Goal: Task Accomplishment & Management: Use online tool/utility

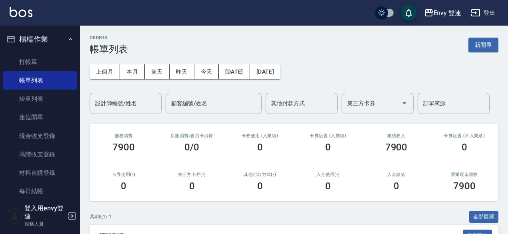
scroll to position [133, 0]
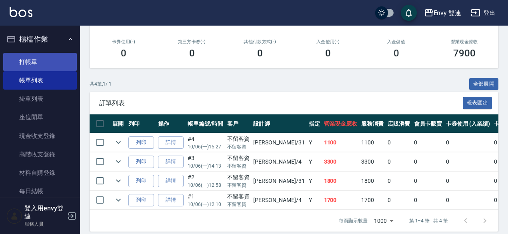
click at [44, 68] on link "打帳單" at bounding box center [40, 62] width 74 height 18
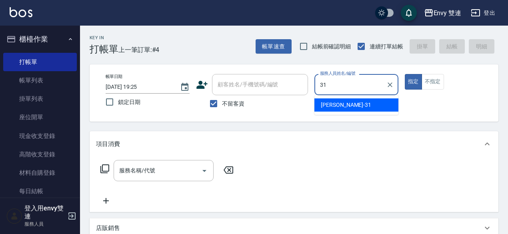
type input "Lina-31"
type button "true"
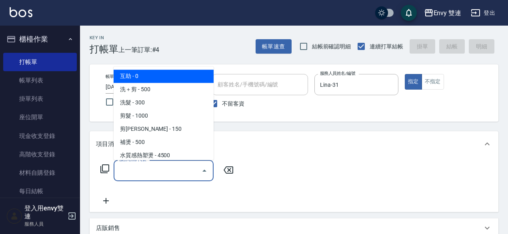
click at [156, 176] on input "服務名稱/代號" at bounding box center [157, 170] width 81 height 14
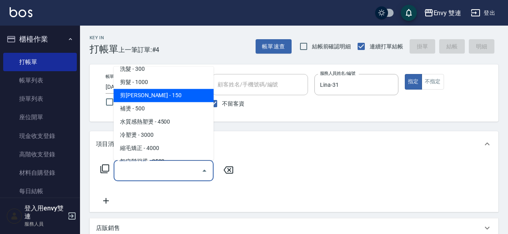
scroll to position [74, 0]
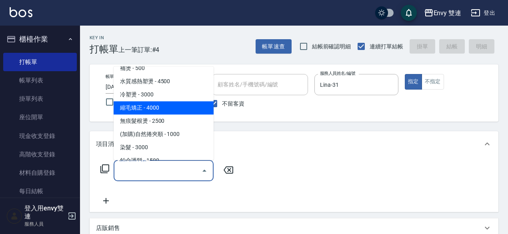
click at [147, 112] on span "縮毛矯正 - 4000" at bounding box center [164, 107] width 100 height 13
type input "縮毛矯正 (304)"
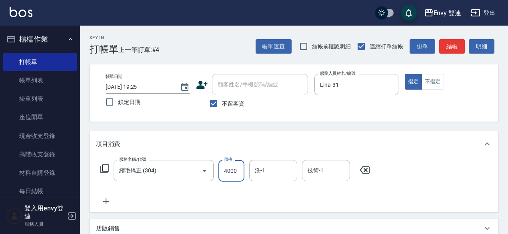
click at [236, 176] on input "4000" at bounding box center [231, 171] width 26 height 22
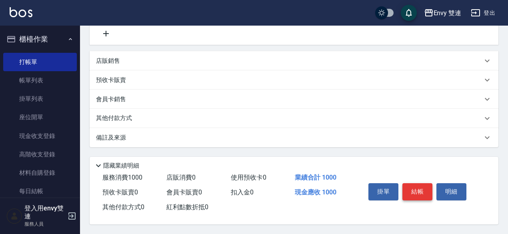
type input "1000"
click at [407, 188] on button "結帳" at bounding box center [417, 191] width 30 height 17
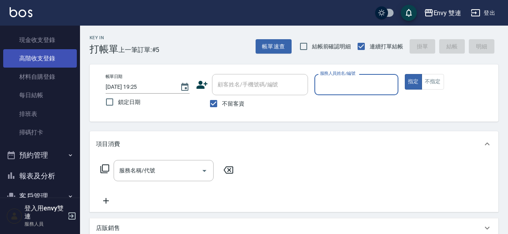
scroll to position [125, 0]
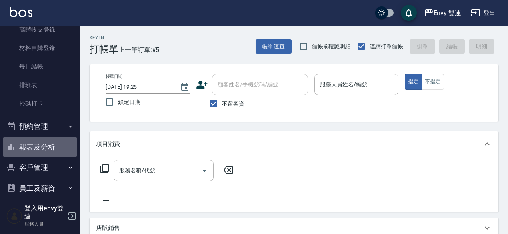
click at [50, 153] on button "報表及分析" at bounding box center [40, 147] width 74 height 21
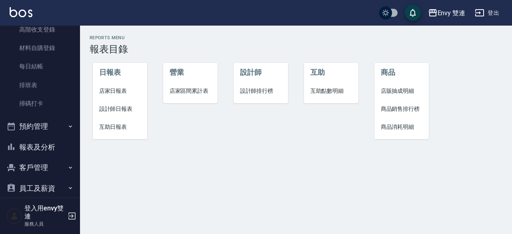
click at [109, 110] on span "設計師日報表" at bounding box center [120, 109] width 42 height 8
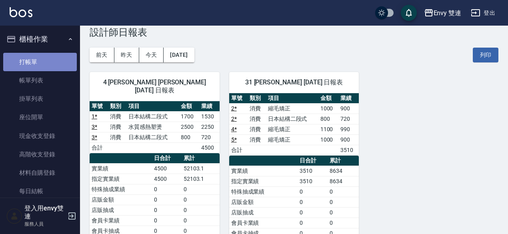
click at [40, 59] on link "打帳單" at bounding box center [40, 62] width 74 height 18
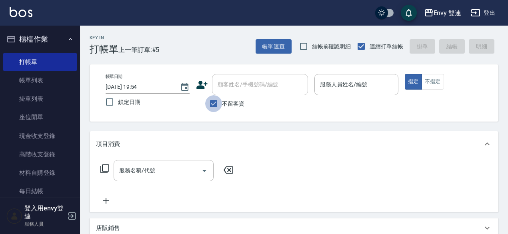
click at [211, 103] on input "不留客資" at bounding box center [213, 103] width 17 height 17
checkbox input "false"
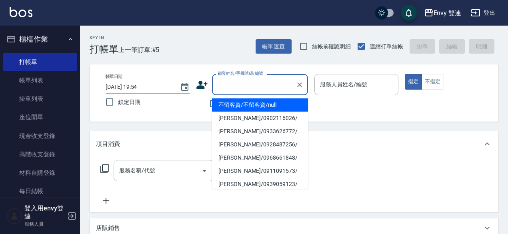
click at [238, 79] on input "顧客姓名/手機號碼/編號" at bounding box center [253, 85] width 77 height 14
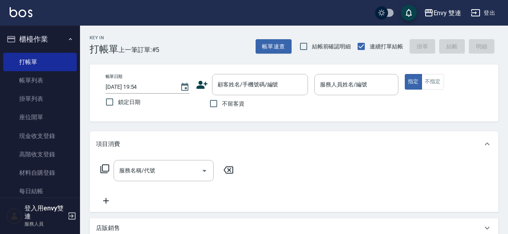
click at [205, 86] on icon at bounding box center [202, 85] width 12 height 12
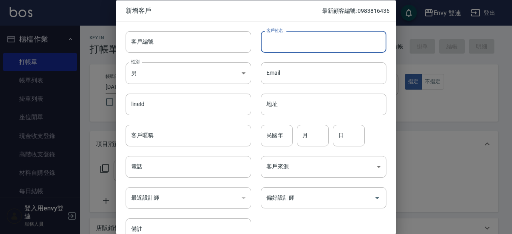
click at [298, 46] on input "客戶姓名" at bounding box center [324, 42] width 126 height 22
type input "WINNIE"
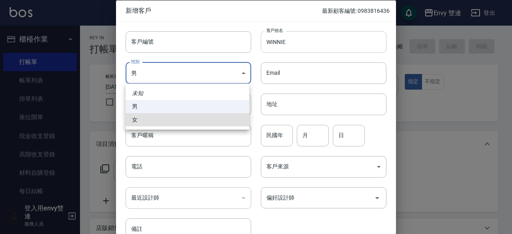
type input "[DEMOGRAPHIC_DATA]"
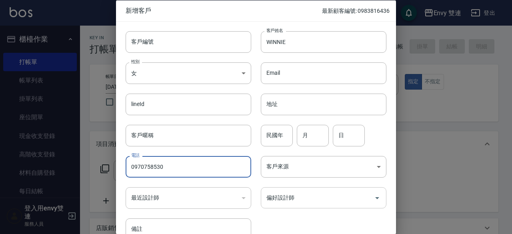
type input "0970758530"
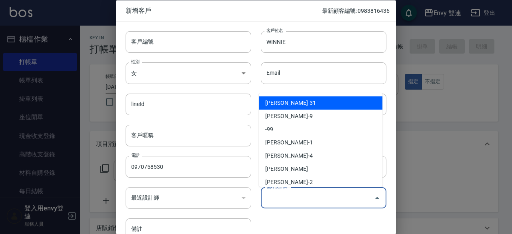
click at [328, 193] on input "偏好設計師" at bounding box center [317, 198] width 106 height 14
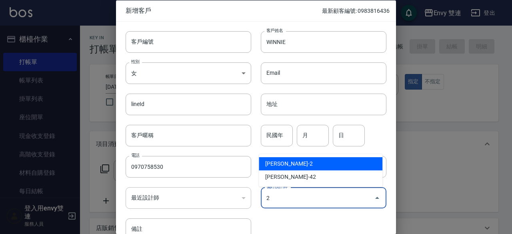
type input "[PERSON_NAME]"
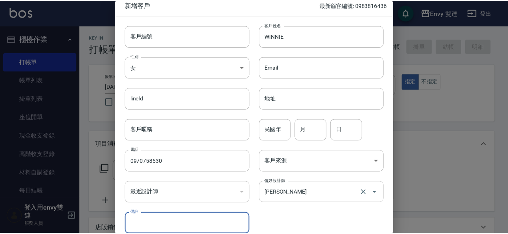
scroll to position [43, 0]
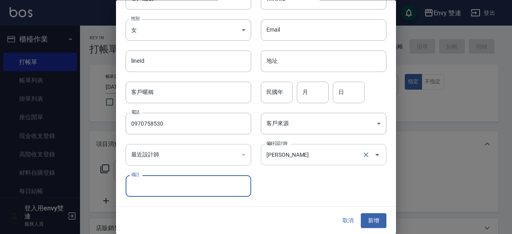
click at [361, 213] on button "新增" at bounding box center [374, 220] width 26 height 15
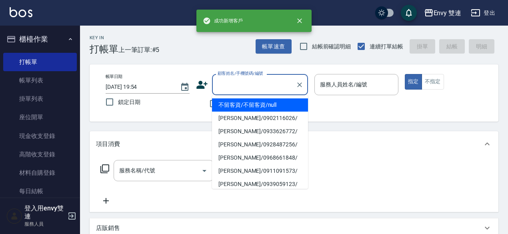
click at [244, 89] on input "顧客姓名/手機號碼/編號" at bounding box center [253, 85] width 77 height 14
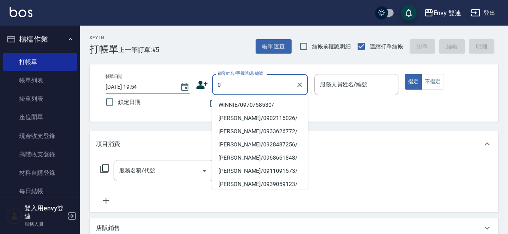
type input "WINNIE/0970758530/"
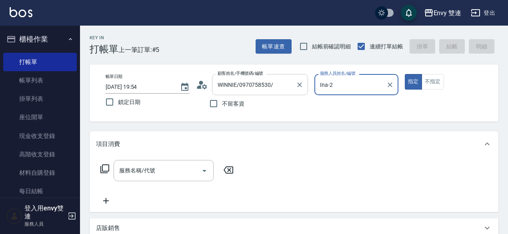
type input "Ina-2"
click at [405, 74] on button "指定" at bounding box center [413, 82] width 17 height 16
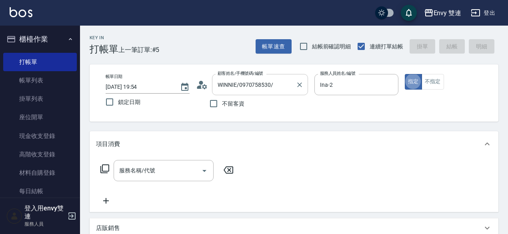
type button "true"
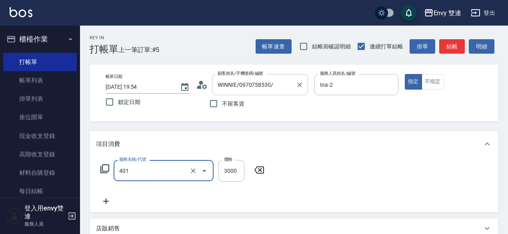
type input "染髮(401)"
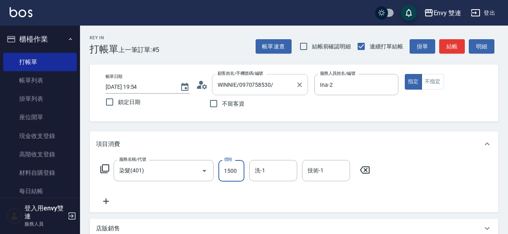
type input "1500"
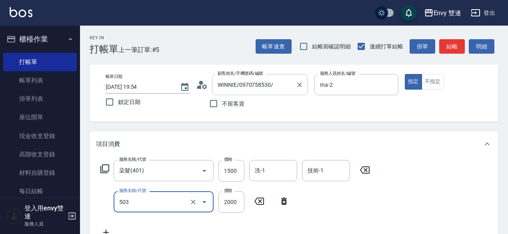
type input "日本結構二段式(503)"
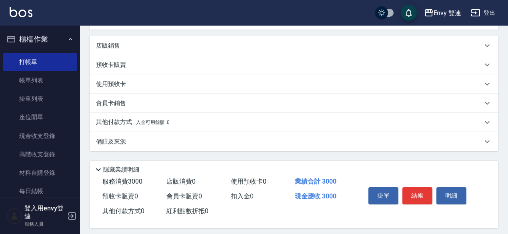
scroll to position [216, 0]
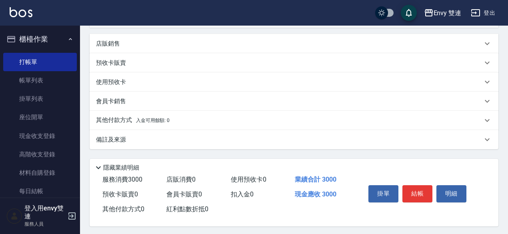
type input "1500"
click at [201, 119] on div "其他付款方式 入金可用餘額: 0" at bounding box center [289, 120] width 386 height 9
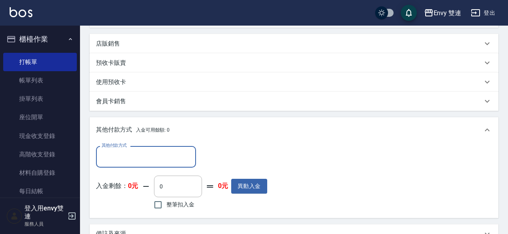
scroll to position [0, 0]
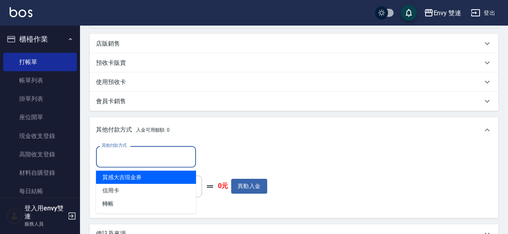
click at [174, 159] on input "其他付款方式" at bounding box center [146, 156] width 93 height 14
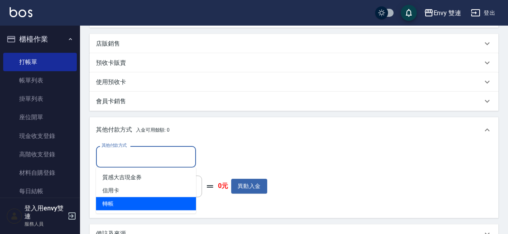
click at [147, 203] on span "轉帳" at bounding box center [146, 203] width 100 height 13
type input "轉帳"
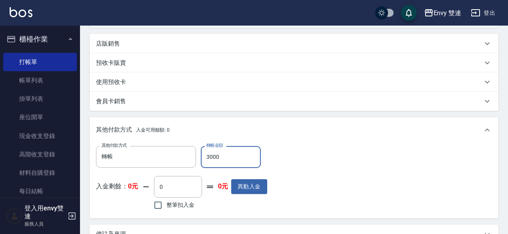
scroll to position [315, 0]
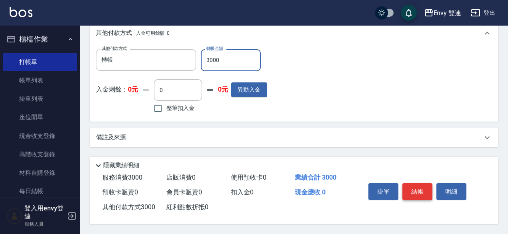
type input "3000"
click at [420, 193] on button "結帳" at bounding box center [417, 191] width 30 height 17
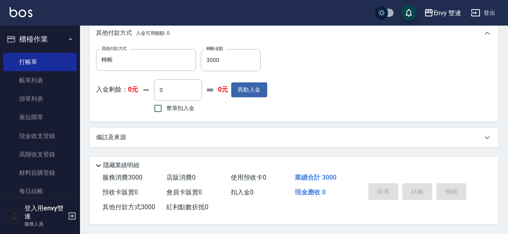
type input "[DATE] 19:55"
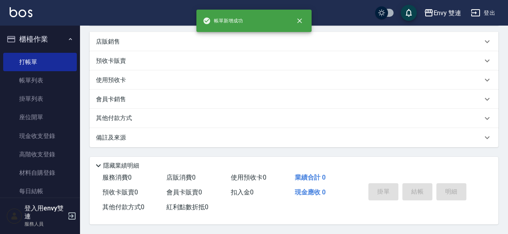
scroll to position [0, 0]
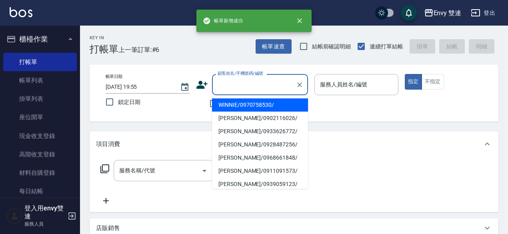
click at [232, 88] on input "顧客姓名/手機號碼/編號" at bounding box center [253, 85] width 77 height 14
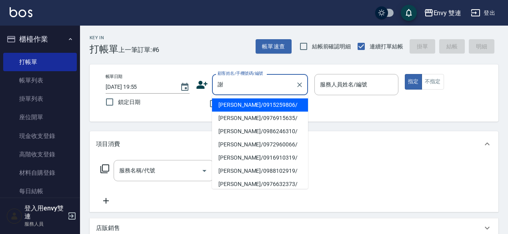
click at [247, 103] on li "[PERSON_NAME]/0915259806/" at bounding box center [260, 104] width 96 height 13
type input "[PERSON_NAME]/0915259806/"
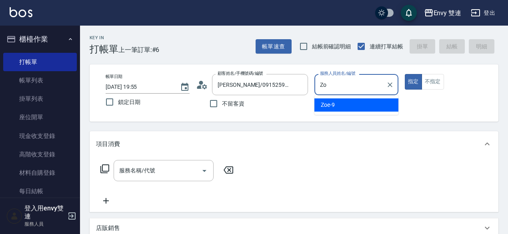
type input "Z"
type input "Ina-2"
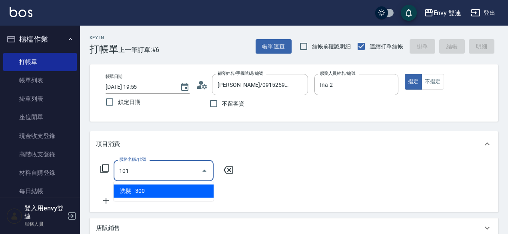
type input "洗髮(101)"
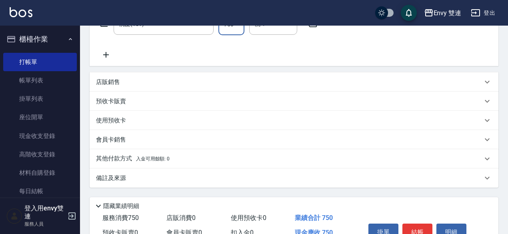
scroll to position [189, 0]
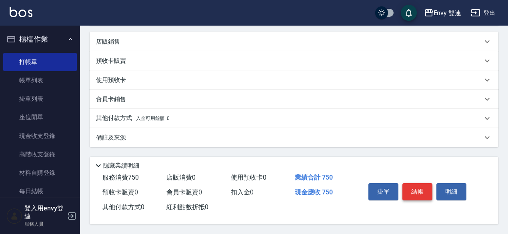
type input "750"
click at [413, 184] on button "結帳" at bounding box center [417, 191] width 30 height 17
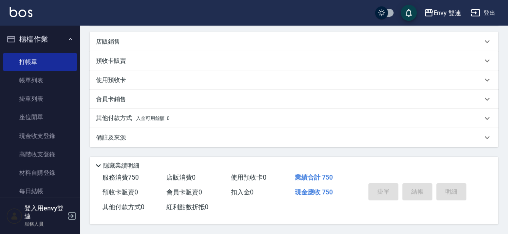
scroll to position [0, 0]
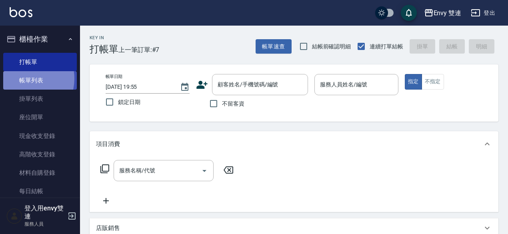
click at [27, 79] on link "帳單列表" at bounding box center [40, 80] width 74 height 18
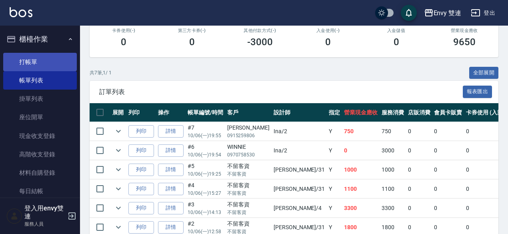
scroll to position [142, 0]
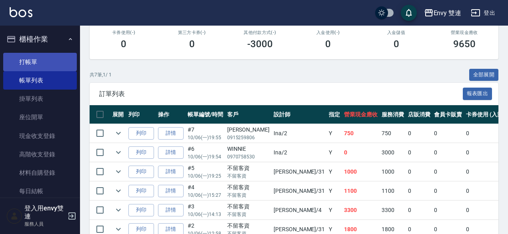
click at [63, 57] on link "打帳單" at bounding box center [40, 62] width 74 height 18
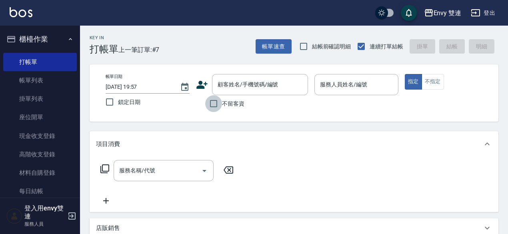
click at [217, 105] on input "不留客資" at bounding box center [213, 103] width 17 height 17
checkbox input "true"
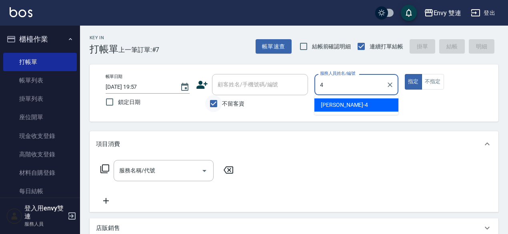
type input "[PERSON_NAME]-4"
type button "true"
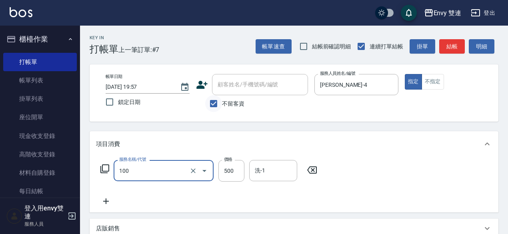
type input "洗＋剪(100)"
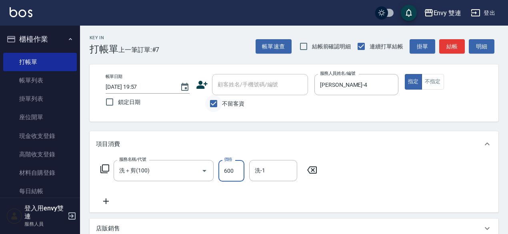
type input "600"
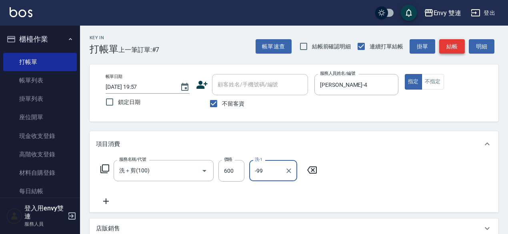
type input "-99"
click at [456, 44] on button "結帳" at bounding box center [452, 46] width 26 height 15
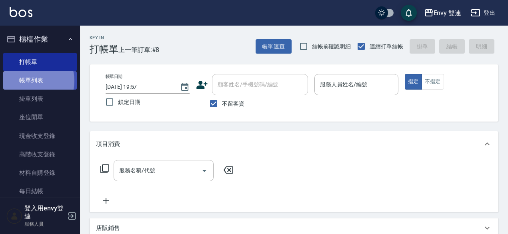
click at [31, 81] on link "帳單列表" at bounding box center [40, 80] width 74 height 18
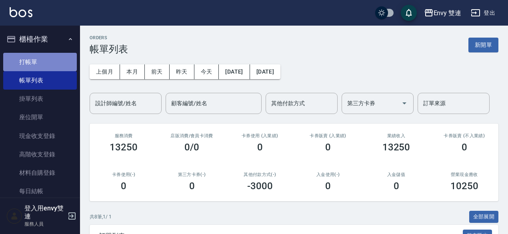
click at [49, 56] on link "打帳單" at bounding box center [40, 62] width 74 height 18
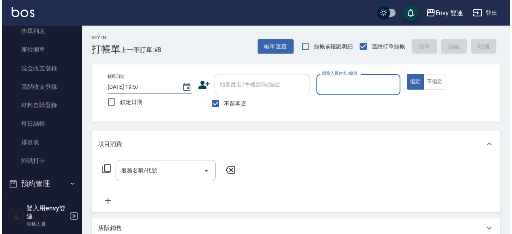
scroll to position [105, 0]
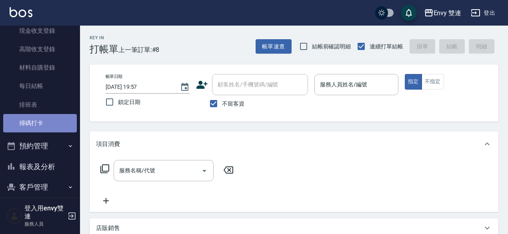
click at [44, 130] on link "掃碼打卡" at bounding box center [40, 123] width 74 height 18
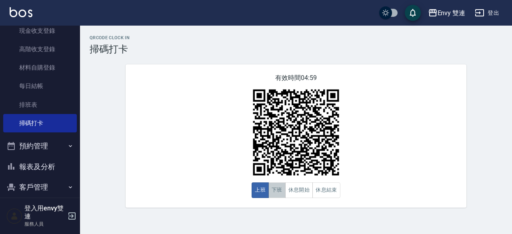
click at [277, 184] on button "下班" at bounding box center [276, 190] width 17 height 16
